Goal: Information Seeking & Learning: Learn about a topic

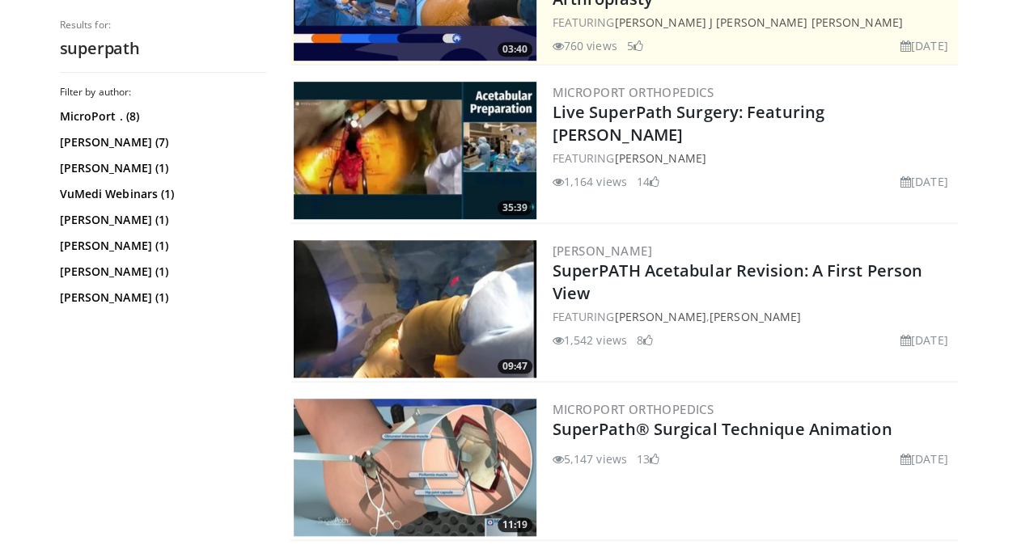
scroll to position [456, 0]
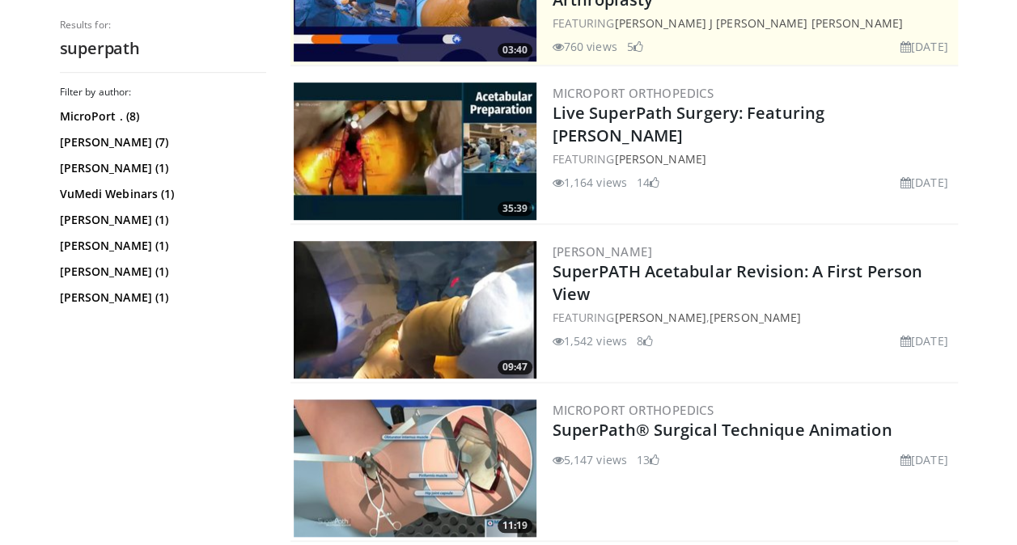
click at [452, 439] on img at bounding box center [415, 469] width 243 height 138
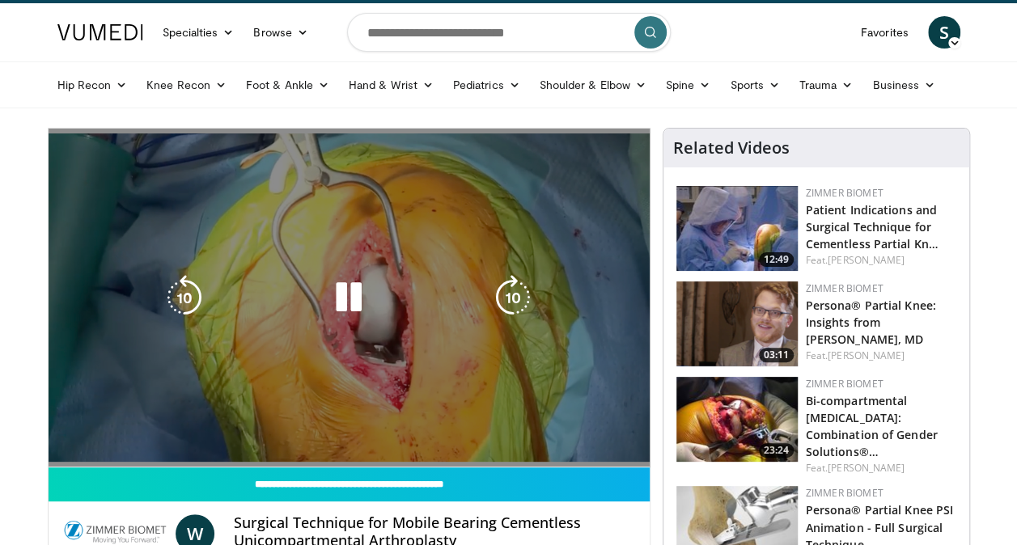
scroll to position [19, 0]
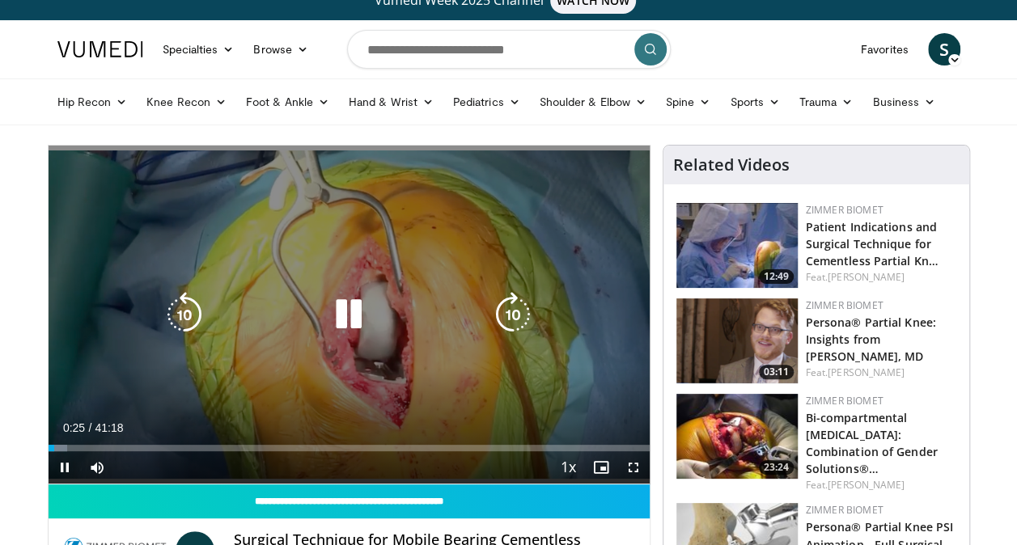
click at [349, 325] on icon "Video Player" at bounding box center [348, 314] width 45 height 45
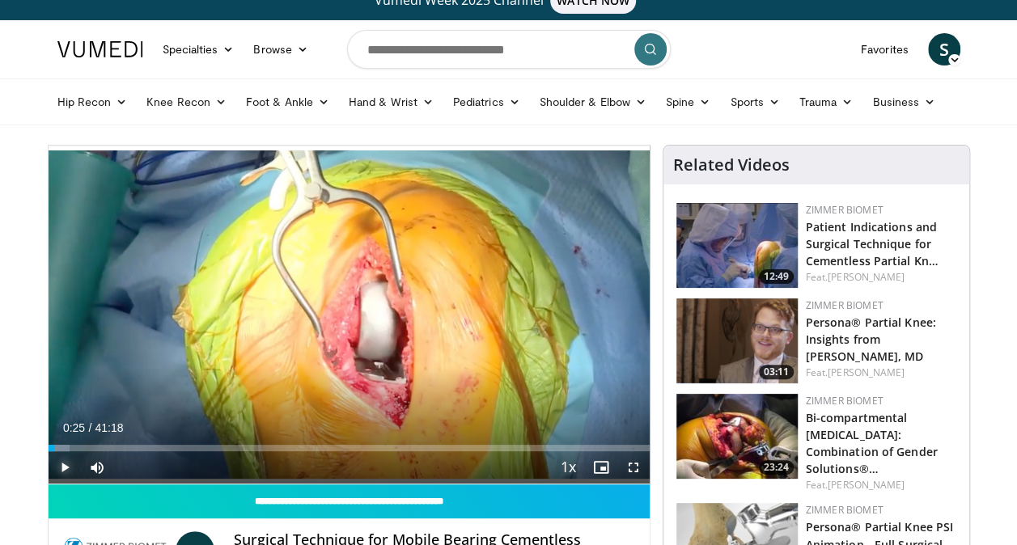
click at [67, 469] on span "Video Player" at bounding box center [65, 467] width 32 height 32
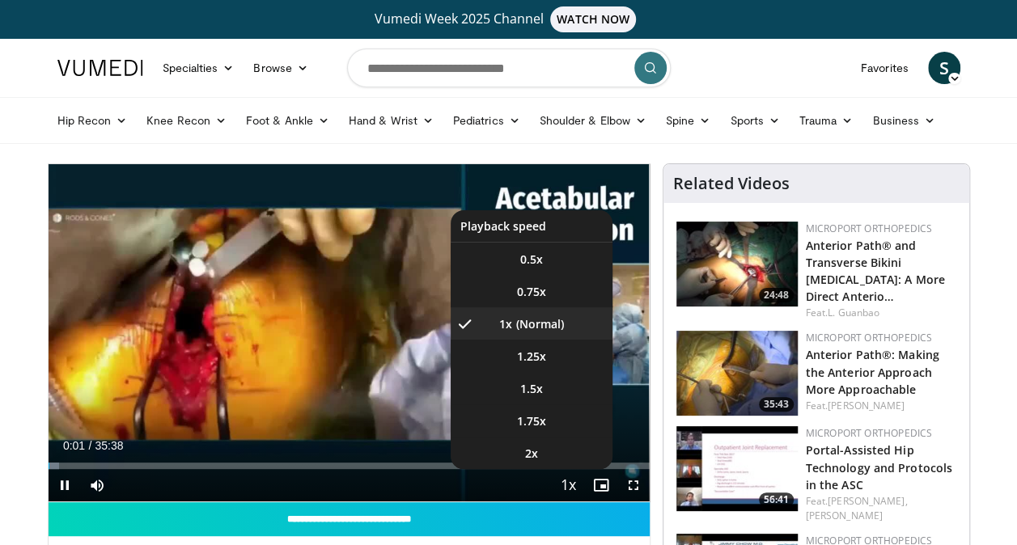
click at [565, 494] on span "Video Player" at bounding box center [568, 486] width 23 height 32
click at [568, 484] on span "Video Player" at bounding box center [568, 486] width 23 height 32
click at [569, 487] on span "Video Player" at bounding box center [568, 486] width 23 height 32
click at [551, 445] on li "2x" at bounding box center [532, 453] width 162 height 32
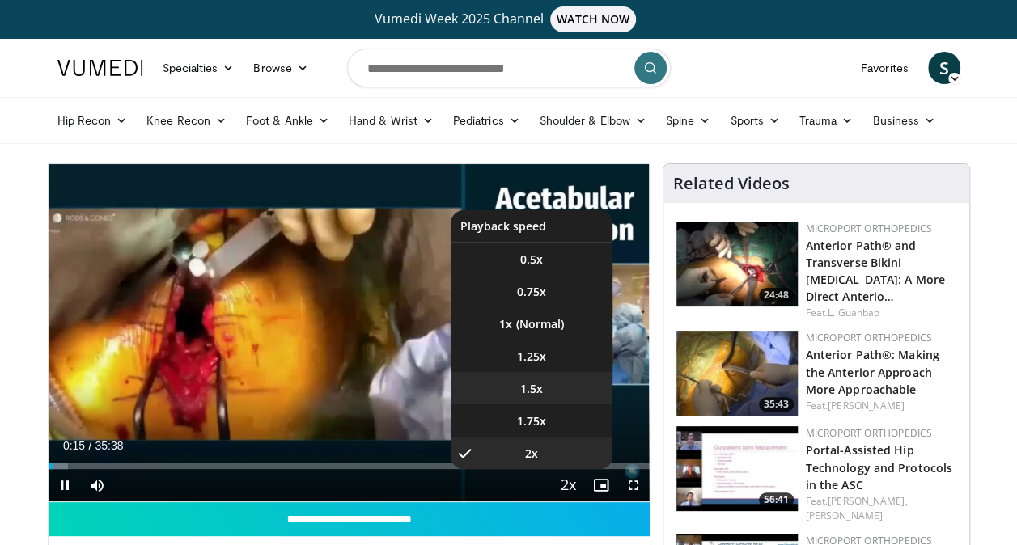
click at [541, 385] on span "1.5x" at bounding box center [531, 389] width 23 height 16
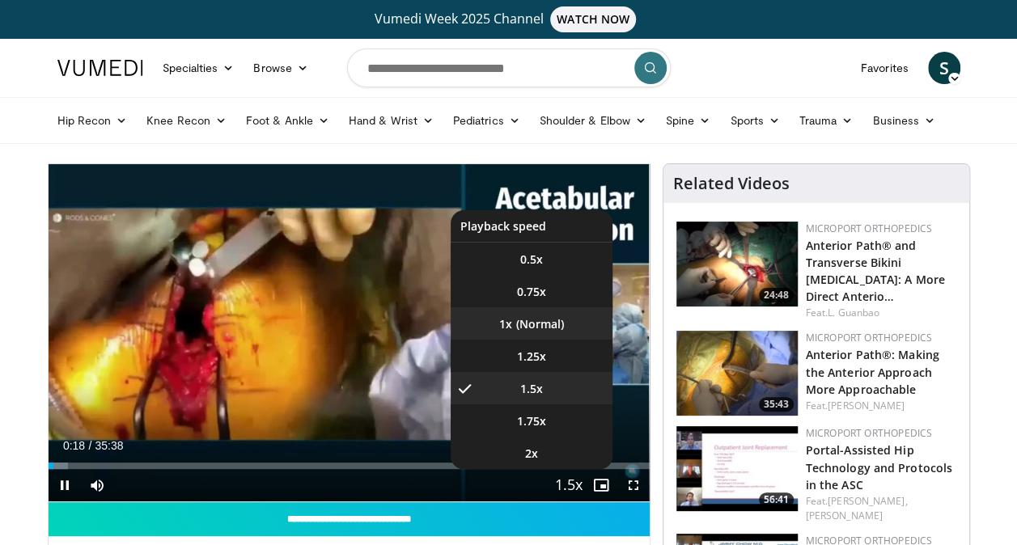
click at [537, 323] on li "1x" at bounding box center [532, 323] width 162 height 32
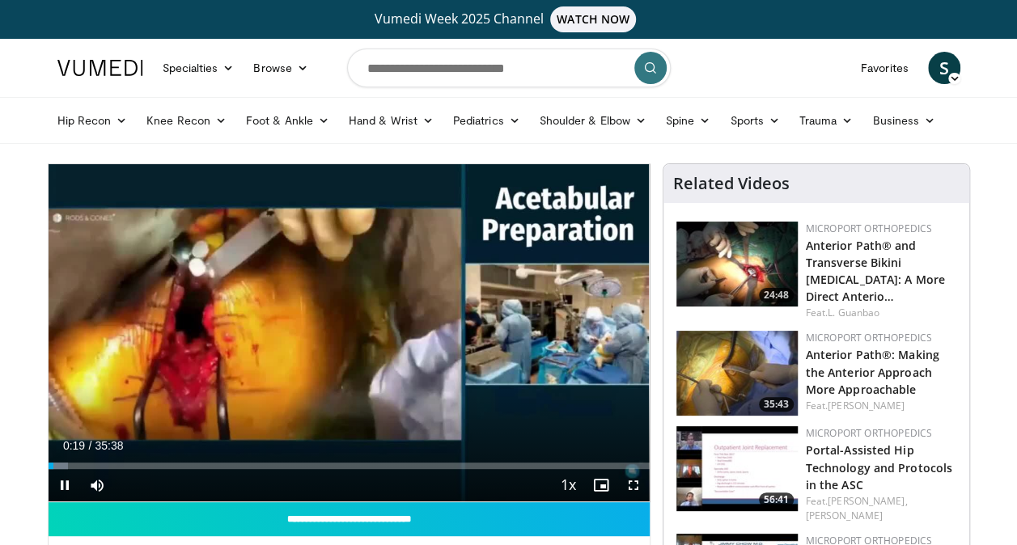
click at [325, 476] on div "Current Time 0:19 / Duration 35:38 Pause Skip Backward Skip Forward Mute Loaded…" at bounding box center [349, 485] width 601 height 32
click at [141, 492] on div "Current Time 4:14 / Duration 35:38 Pause Skip Backward Skip Forward Mute Loaded…" at bounding box center [349, 485] width 601 height 32
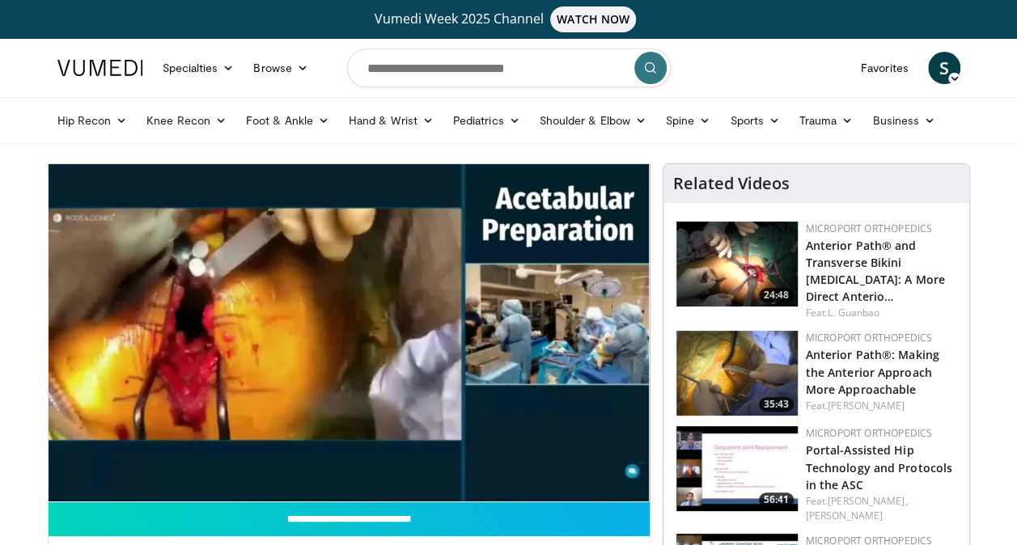
click at [970, 123] on div "Hip Recon Hip [MEDICAL_DATA] Revision Hip [MEDICAL_DATA] Hip Preservation Knee …" at bounding box center [509, 120] width 922 height 45
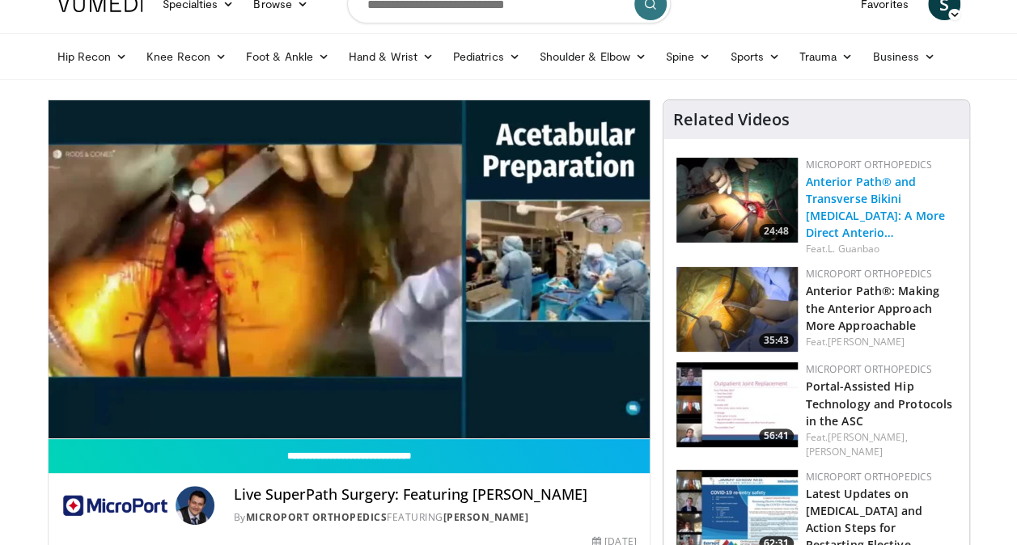
scroll to position [65, 0]
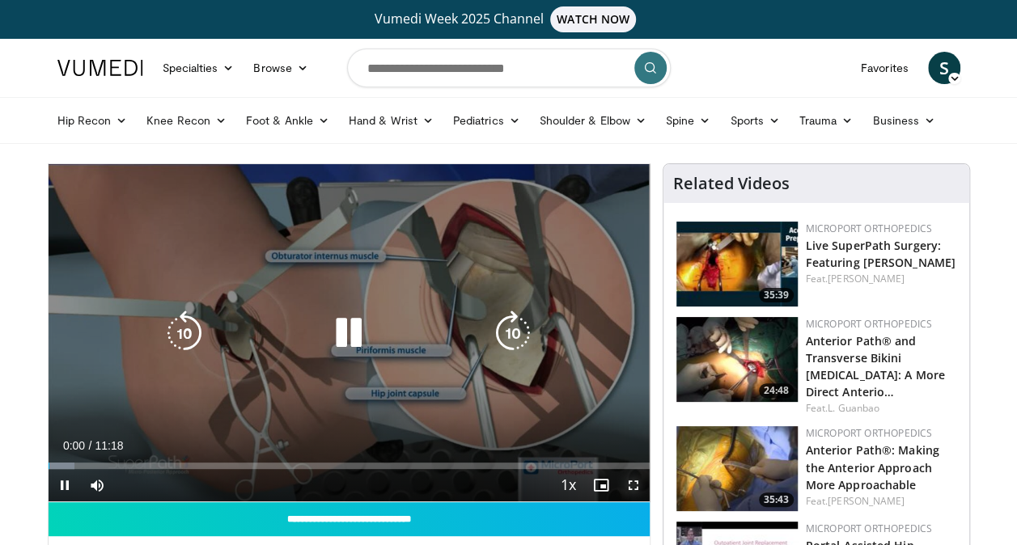
click at [633, 482] on span "Video Player" at bounding box center [633, 485] width 32 height 32
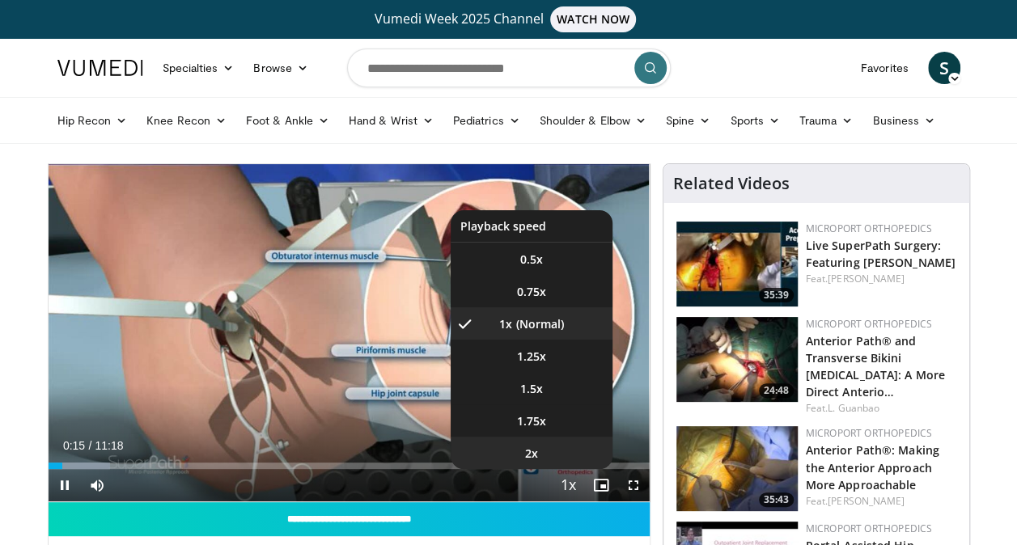
click at [534, 451] on span "2x" at bounding box center [531, 454] width 13 height 16
click at [539, 326] on li "1x" at bounding box center [532, 323] width 162 height 32
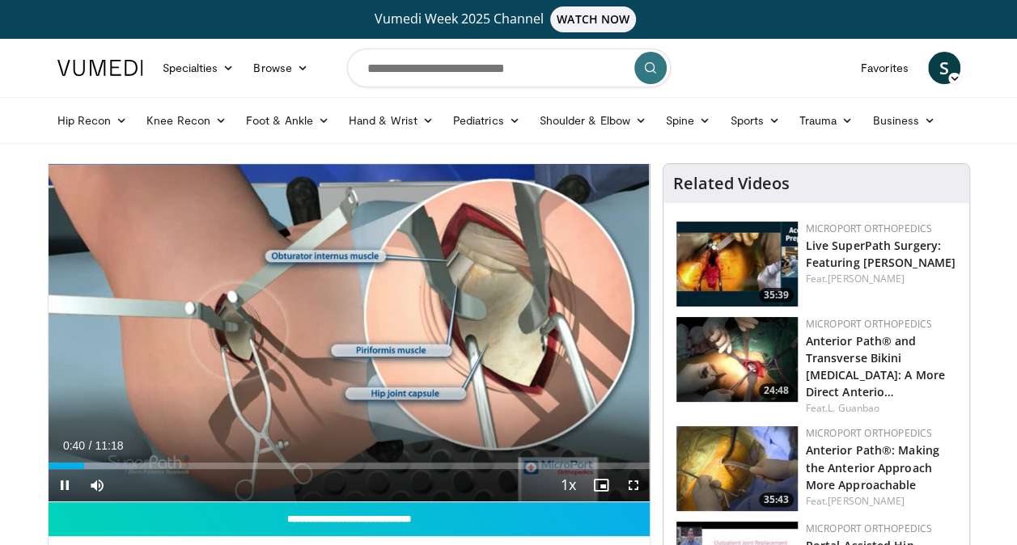
click at [428, 489] on div "Current Time 0:40 / Duration 11:18 Pause Skip Backward Skip Forward Mute Loaded…" at bounding box center [349, 485] width 601 height 32
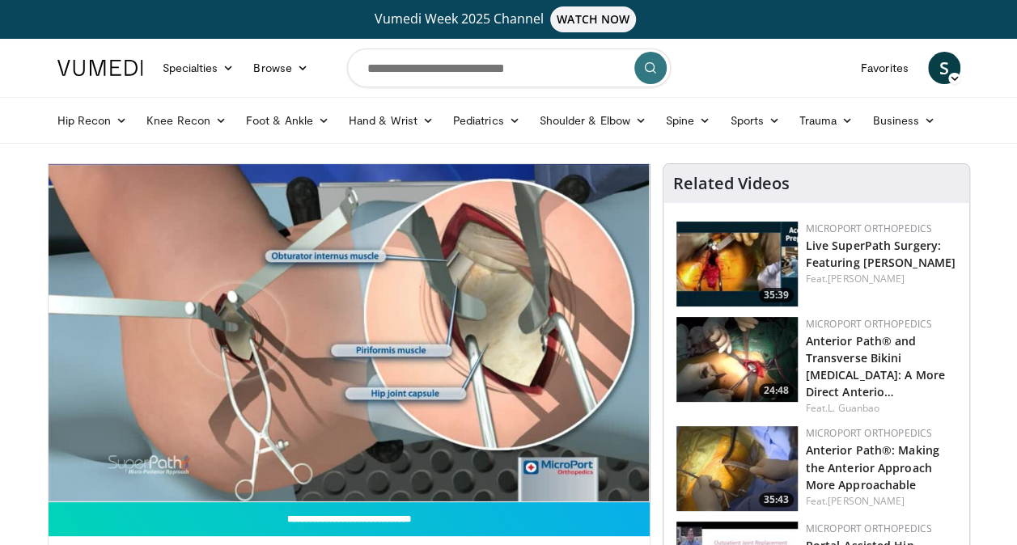
click at [428, 489] on div "10 seconds Tap to unmute" at bounding box center [349, 332] width 601 height 337
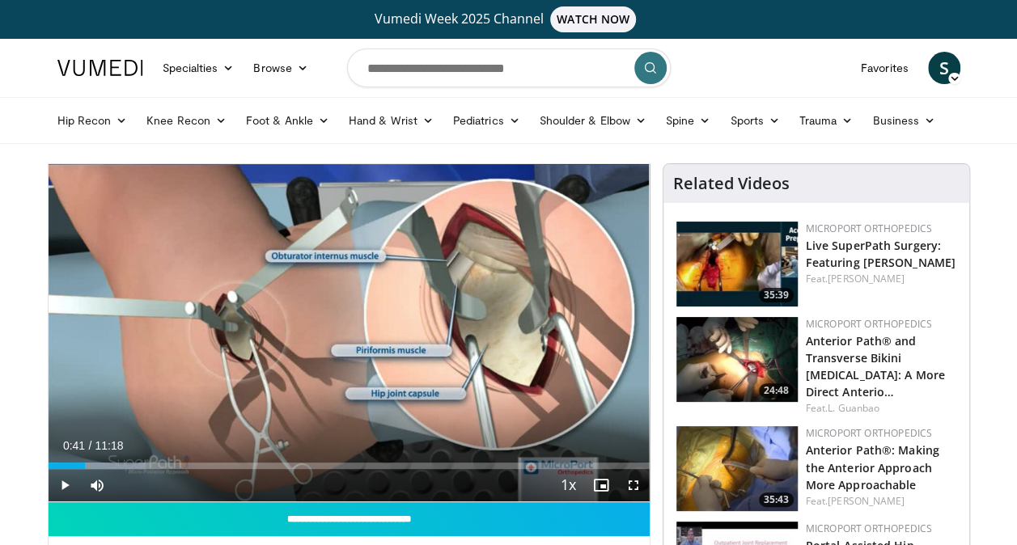
click at [428, 489] on div "Current Time 0:41 / Duration 11:18 Play Skip Backward Skip Forward Mute Loaded …" at bounding box center [349, 485] width 601 height 32
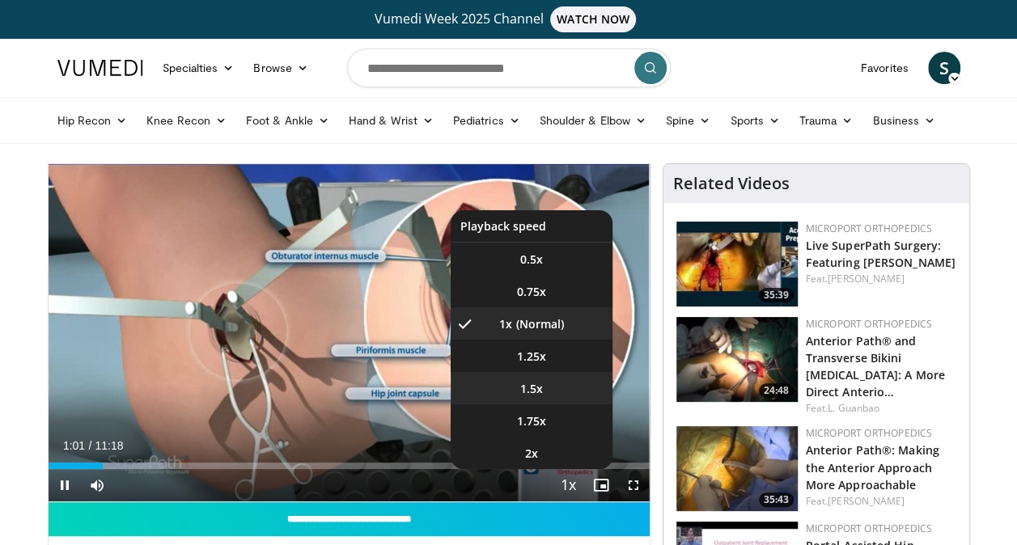
click at [548, 400] on li "1.5x" at bounding box center [532, 388] width 162 height 32
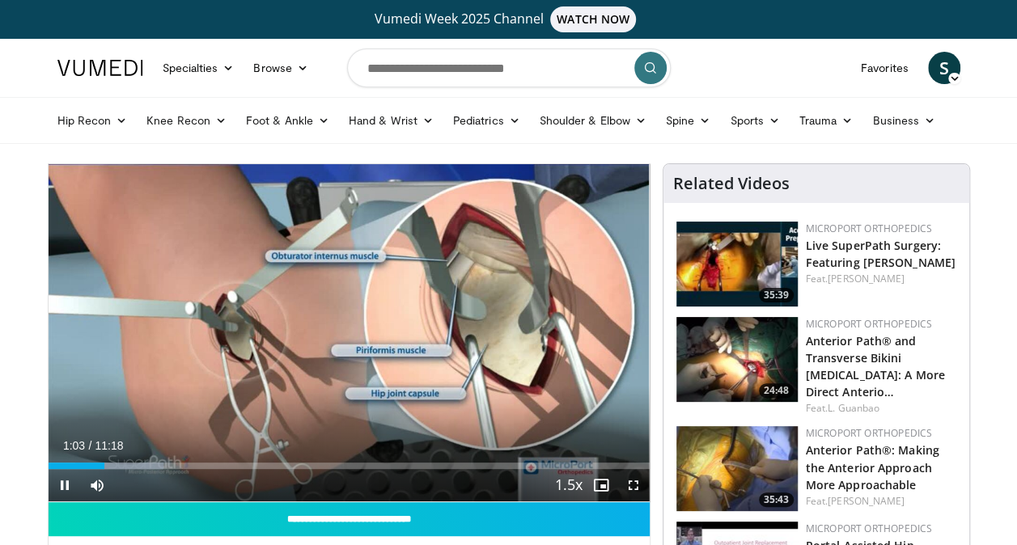
click at [232, 483] on div "Current Time 1:03 / Duration 11:18 Pause Skip Backward Skip Forward Mute Loaded…" at bounding box center [349, 485] width 601 height 32
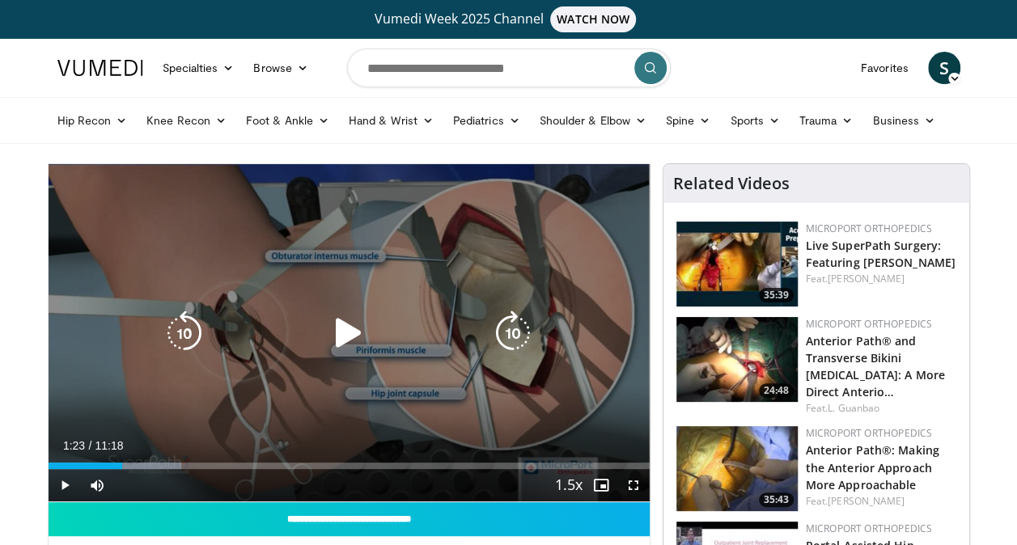
click at [333, 349] on icon "Video Player" at bounding box center [348, 333] width 45 height 45
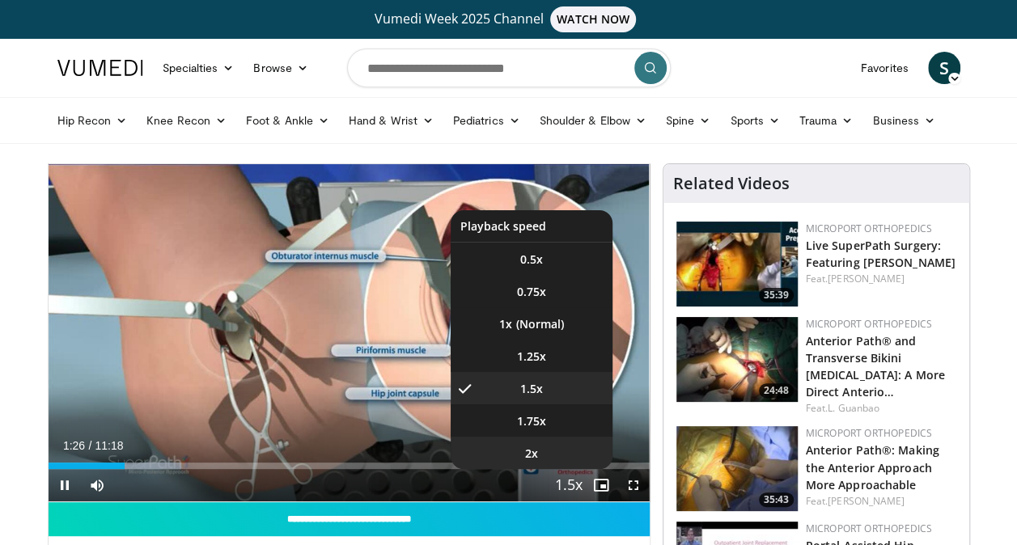
click at [560, 453] on li "2x" at bounding box center [532, 453] width 162 height 32
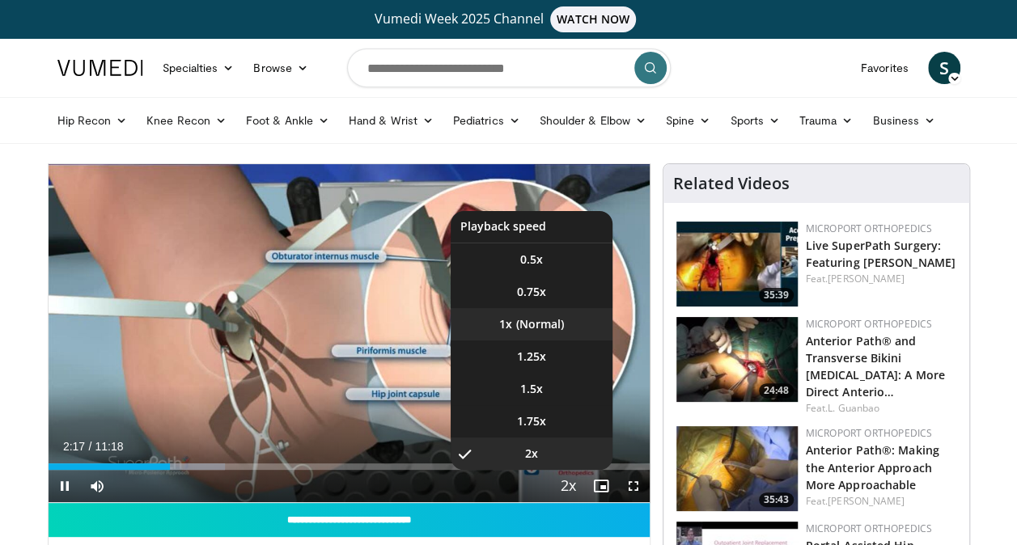
click at [523, 333] on li "1x" at bounding box center [532, 324] width 162 height 32
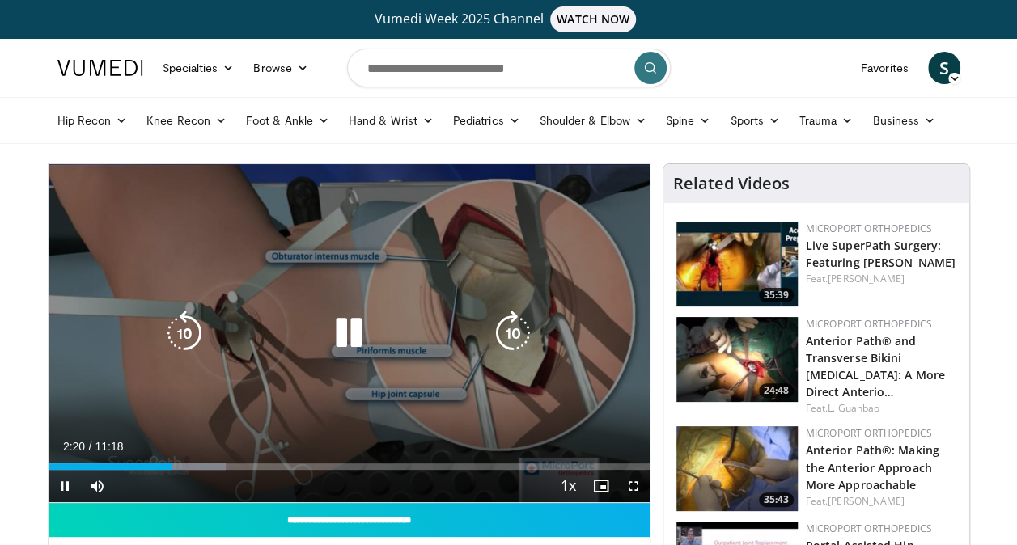
click at [186, 337] on icon "Video Player" at bounding box center [184, 333] width 45 height 45
click at [188, 324] on icon "Video Player" at bounding box center [184, 333] width 45 height 45
click at [362, 321] on icon "Video Player" at bounding box center [348, 333] width 45 height 45
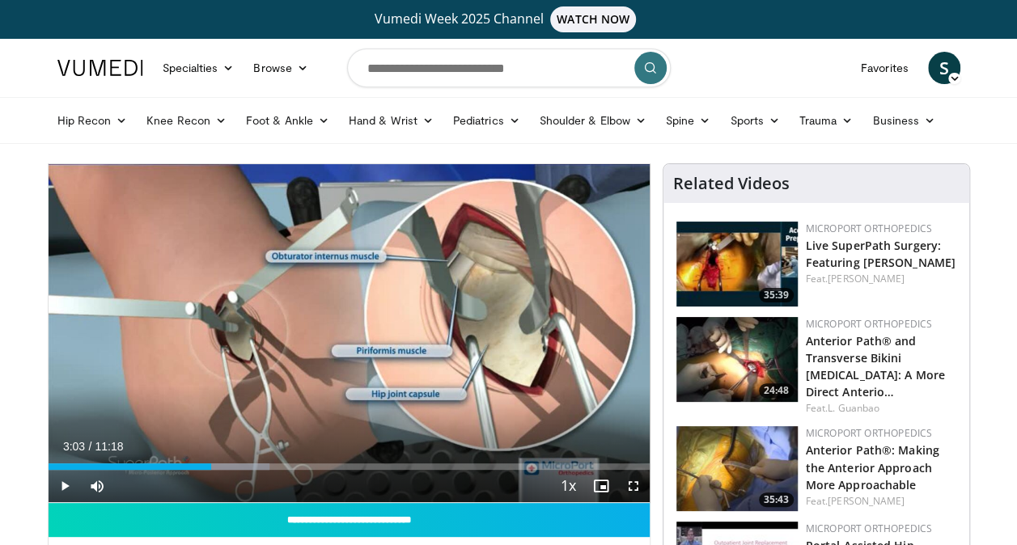
click at [360, 484] on div "Current Time 3:03 / Duration 11:18 Play Skip Backward Skip Forward Mute 5% Load…" at bounding box center [349, 486] width 601 height 32
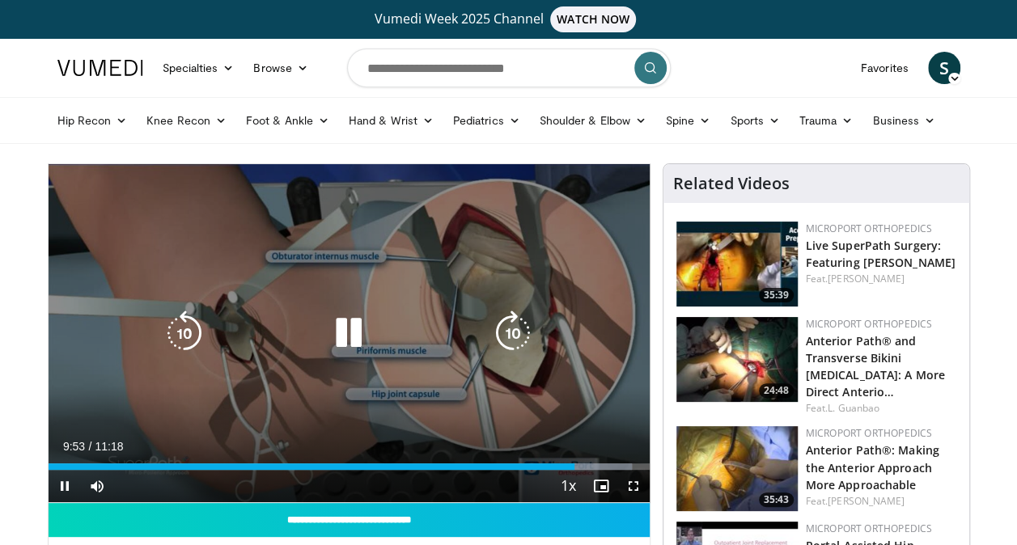
click at [332, 336] on icon "Video Player" at bounding box center [348, 333] width 45 height 45
